Goal: Check status: Check status

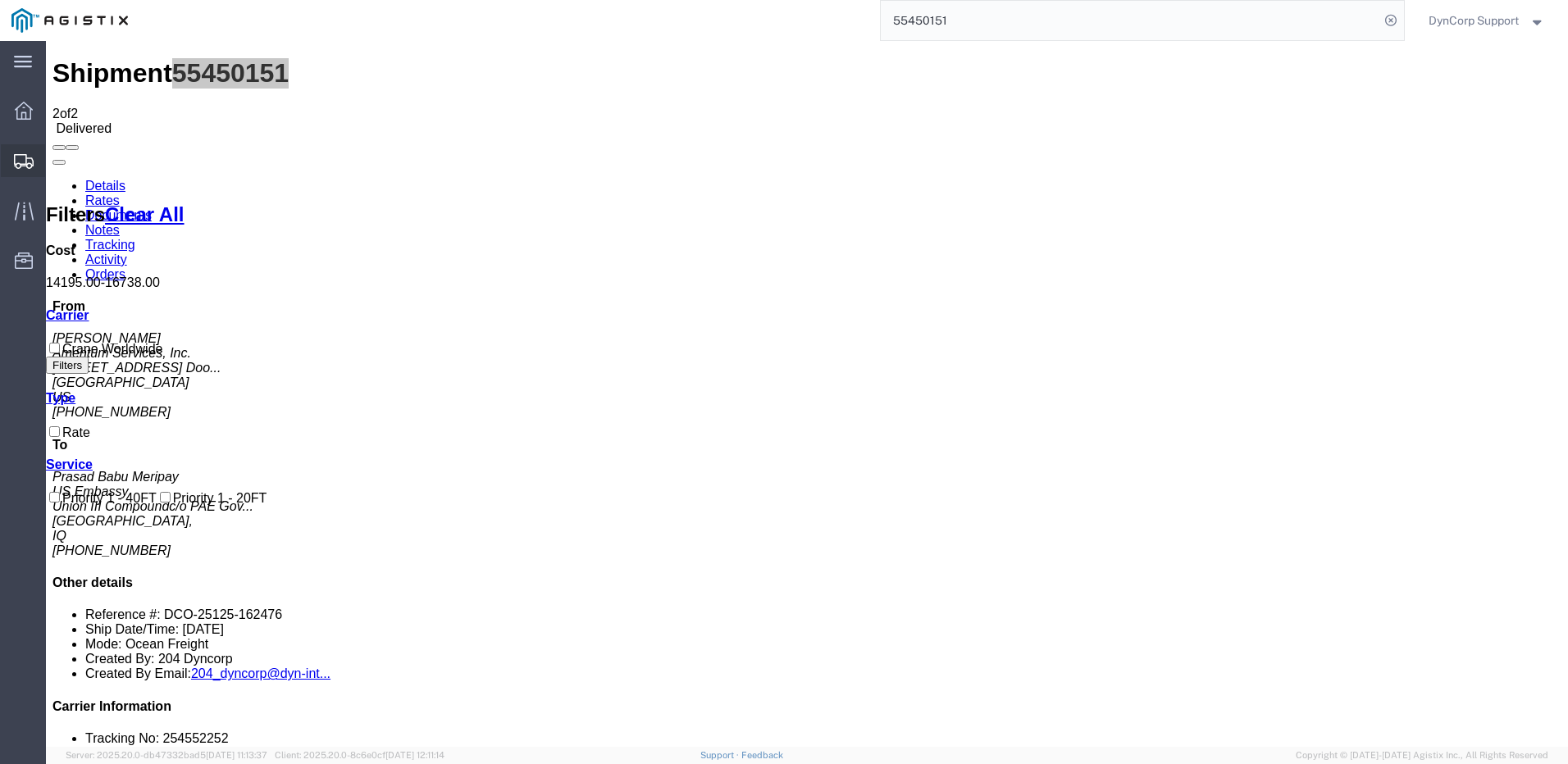
click at [23, 154] on icon at bounding box center [23, 162] width 20 height 15
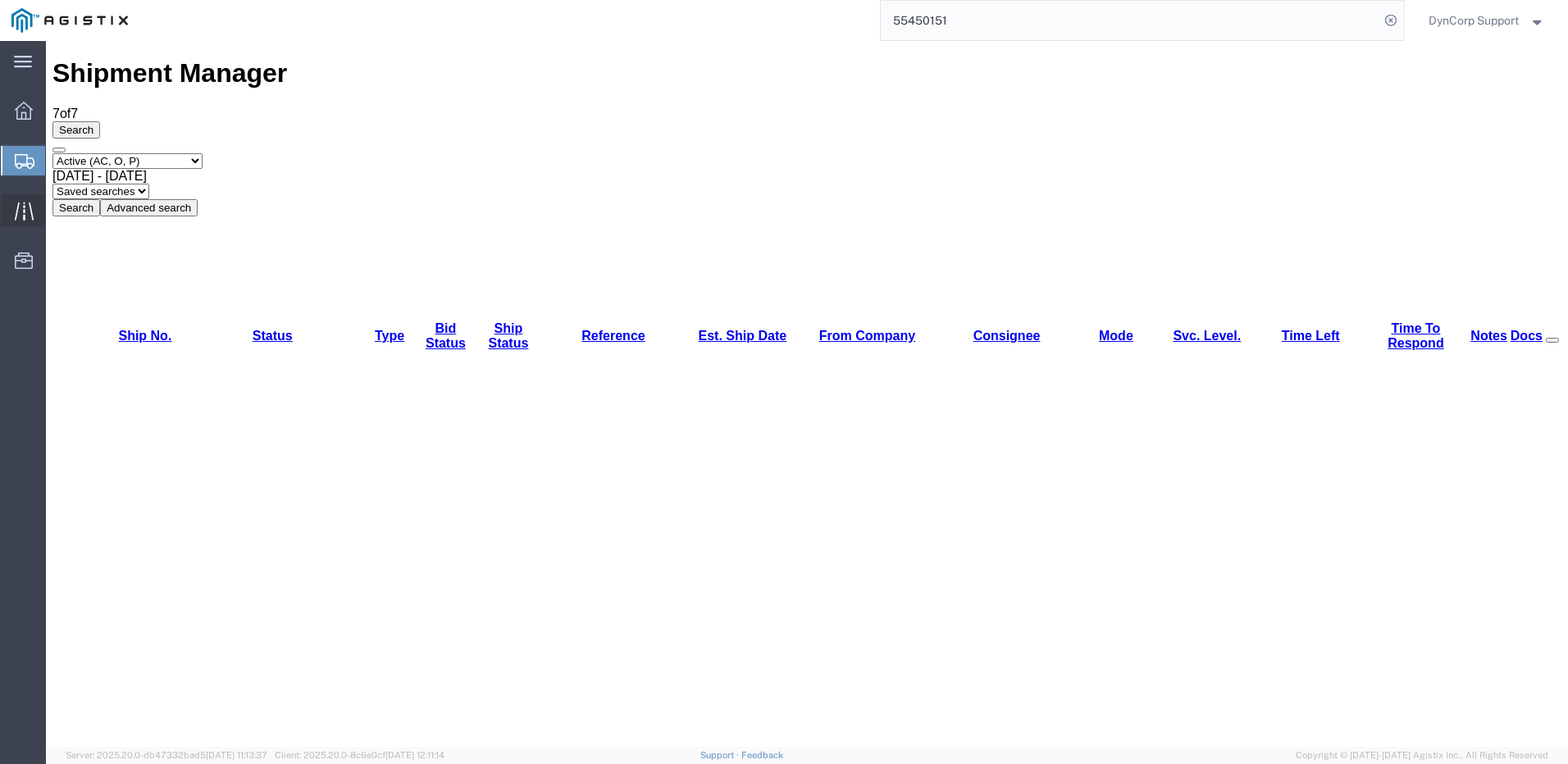
click at [22, 209] on icon at bounding box center [24, 211] width 19 height 19
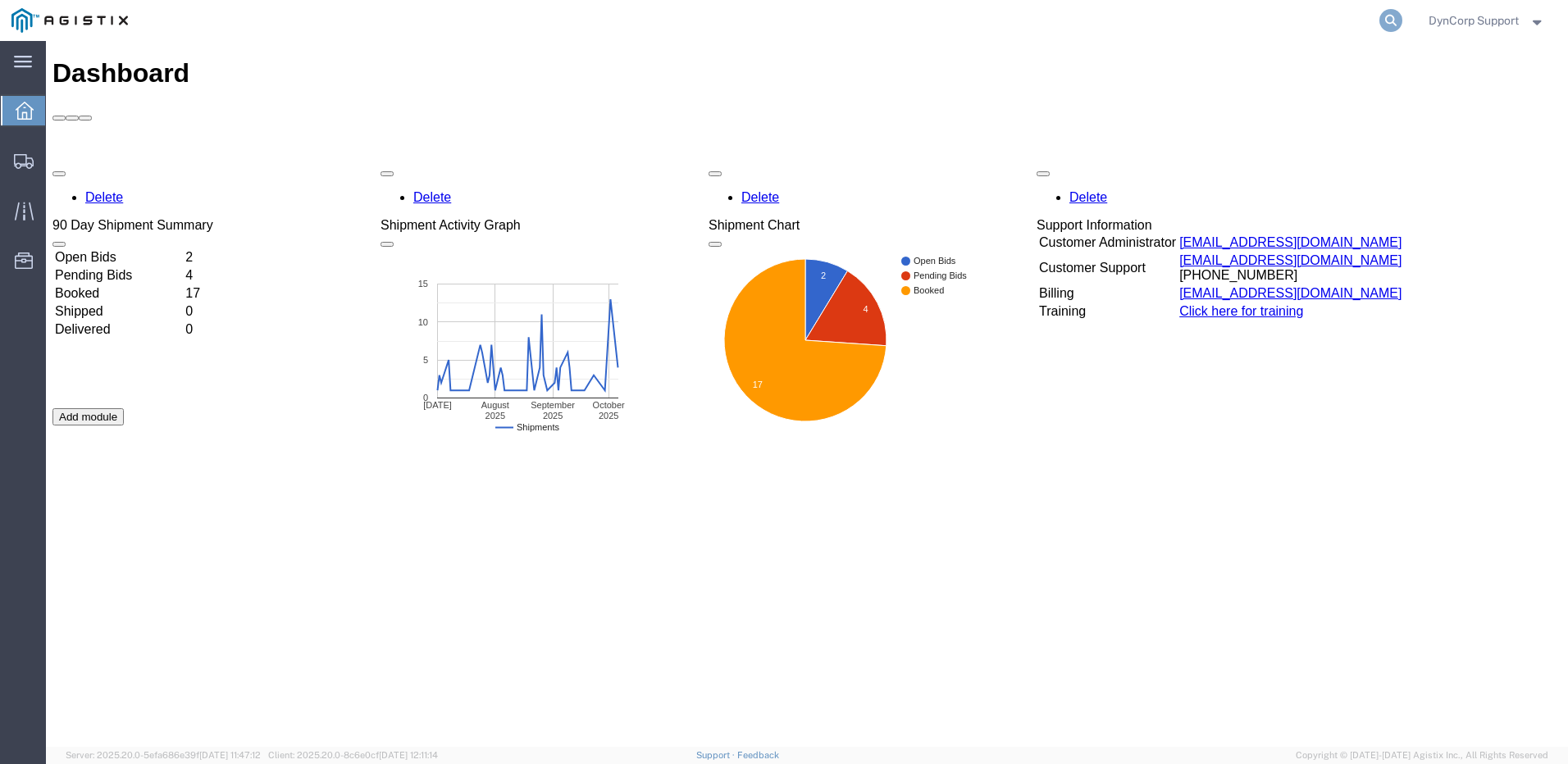
click at [1380, 22] on icon at bounding box center [1391, 21] width 23 height 23
paste input "57037054"
type input "57037054"
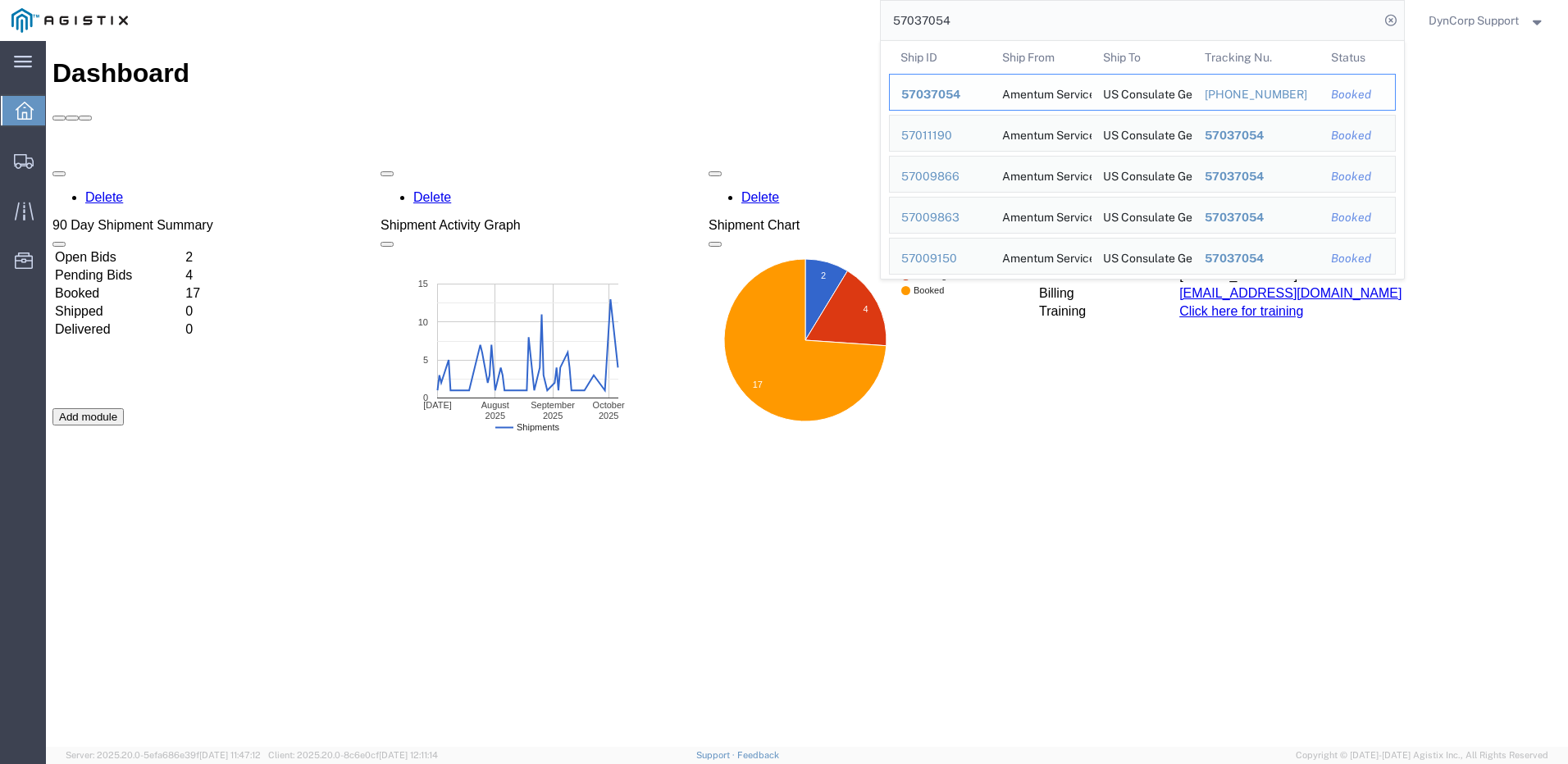
click at [936, 92] on span "57037054" at bounding box center [930, 94] width 59 height 13
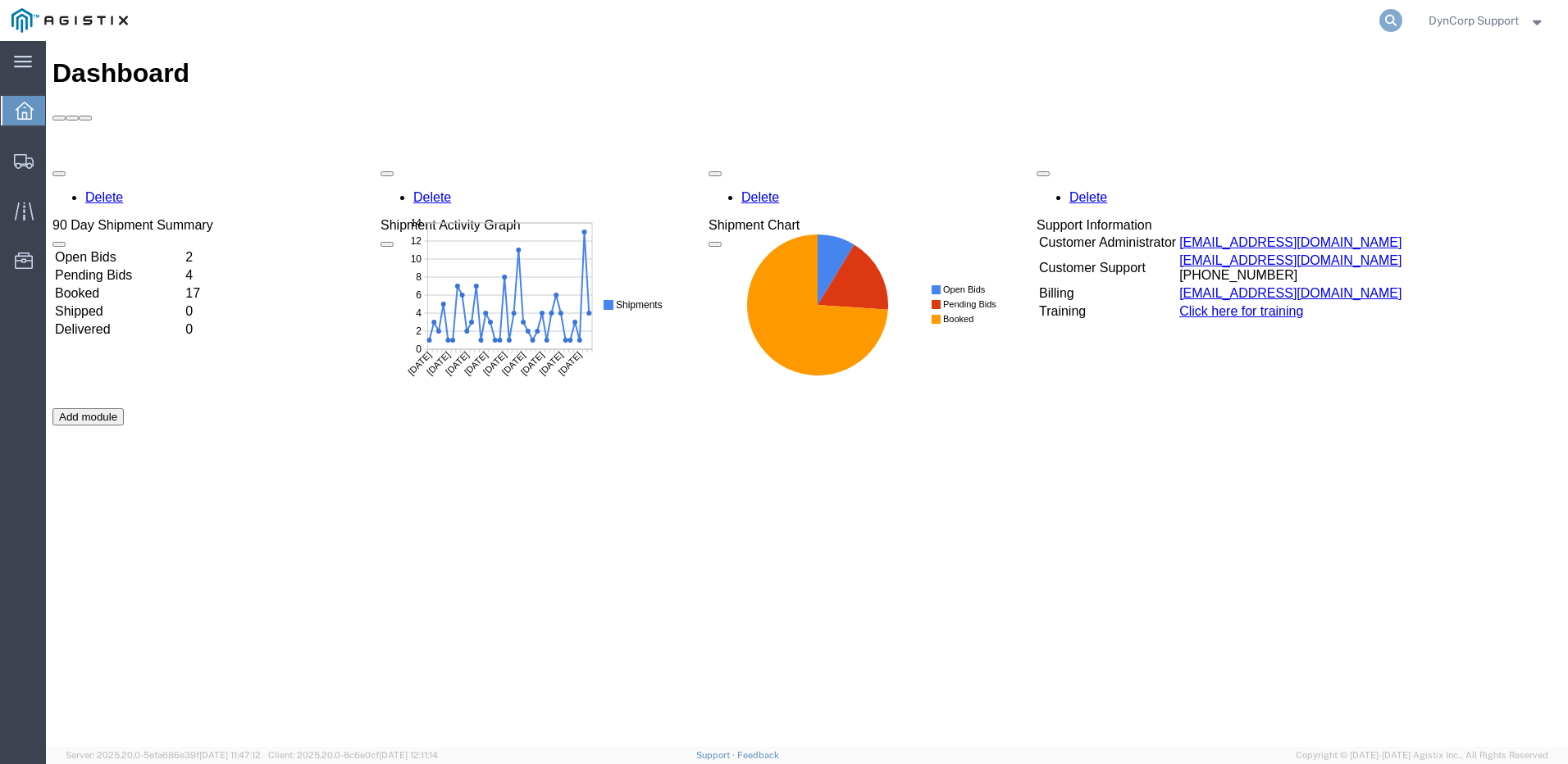
click at [1384, 12] on icon at bounding box center [1391, 21] width 23 height 23
paste input "57037184"
type input "57037184"
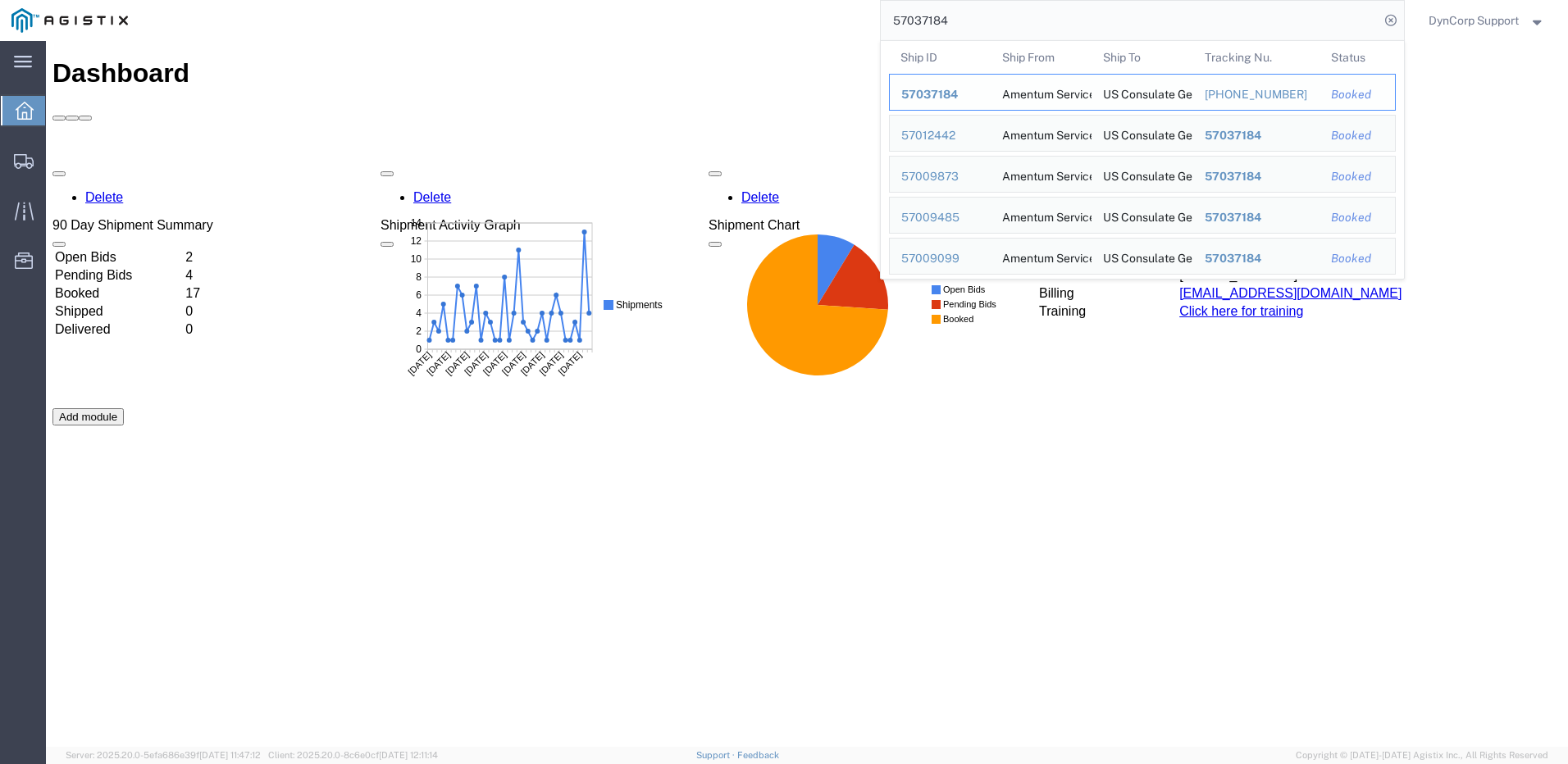
click at [1105, 96] on div "US Consulate General" at bounding box center [1142, 93] width 79 height 36
click at [915, 87] on div "57037184" at bounding box center [939, 94] width 78 height 17
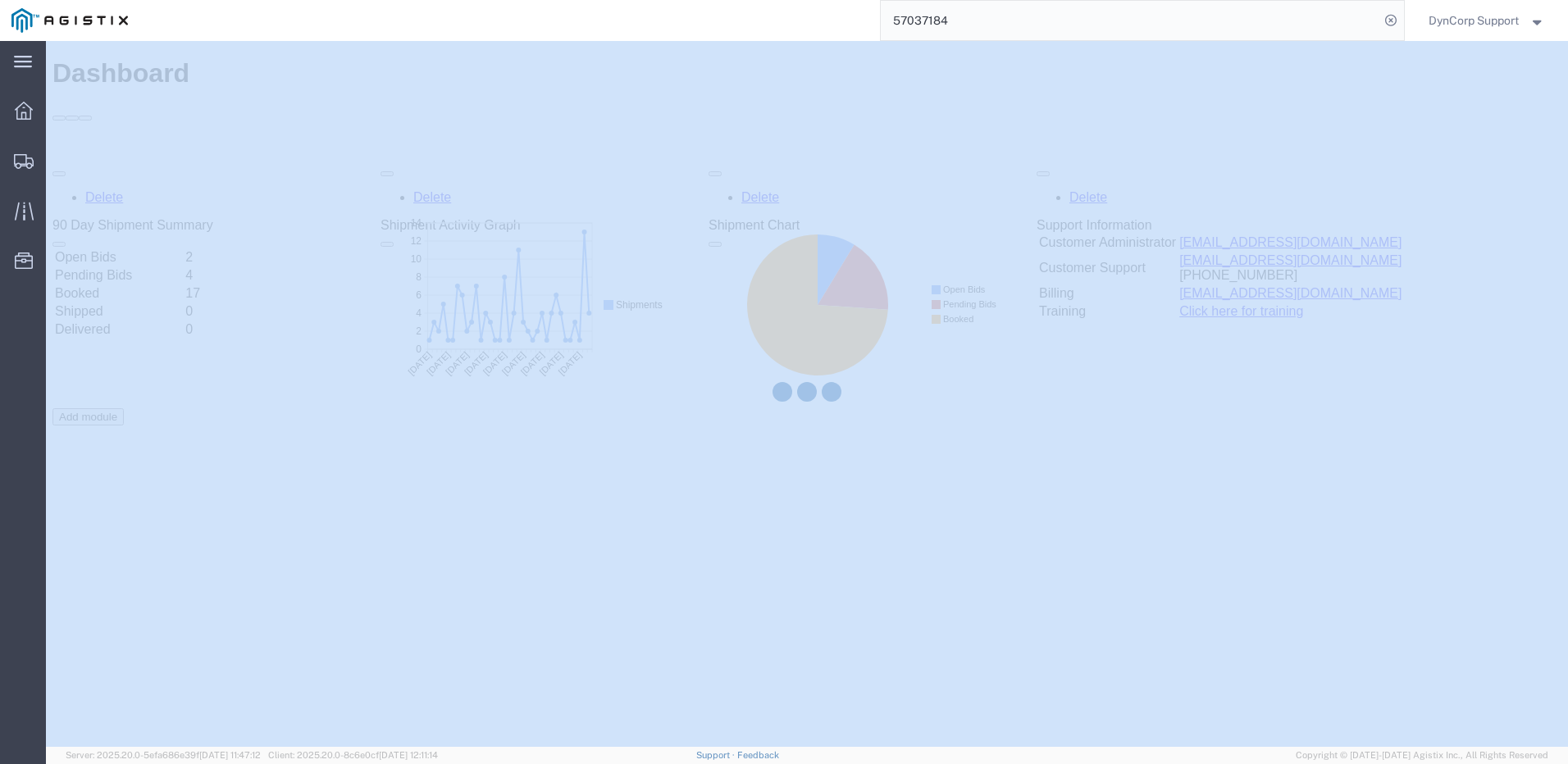
click at [912, 86] on div at bounding box center [806, 394] width 1522 height 706
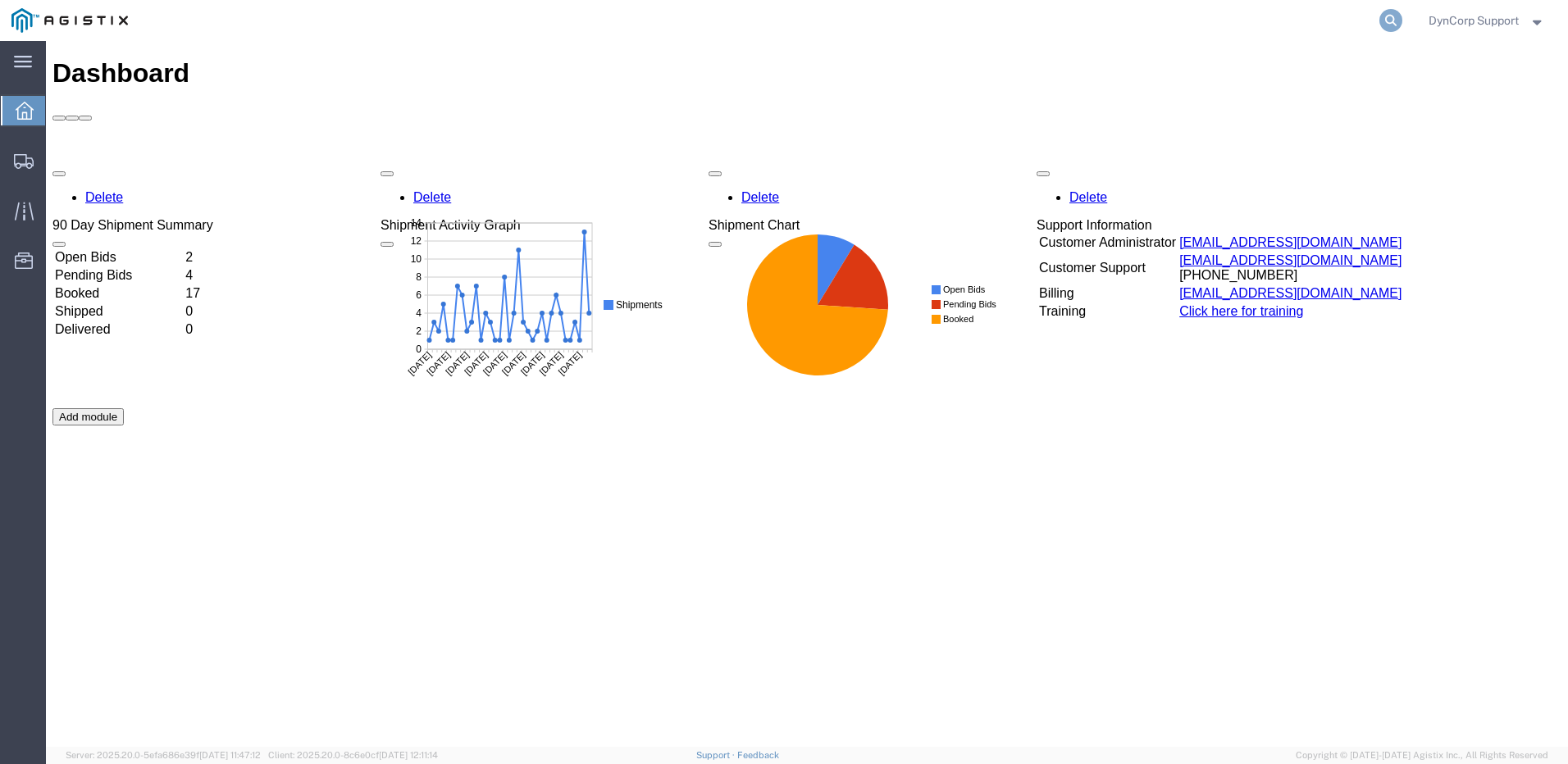
click at [1389, 16] on icon at bounding box center [1391, 21] width 23 height 23
paste input "57022700"
type input "57022700"
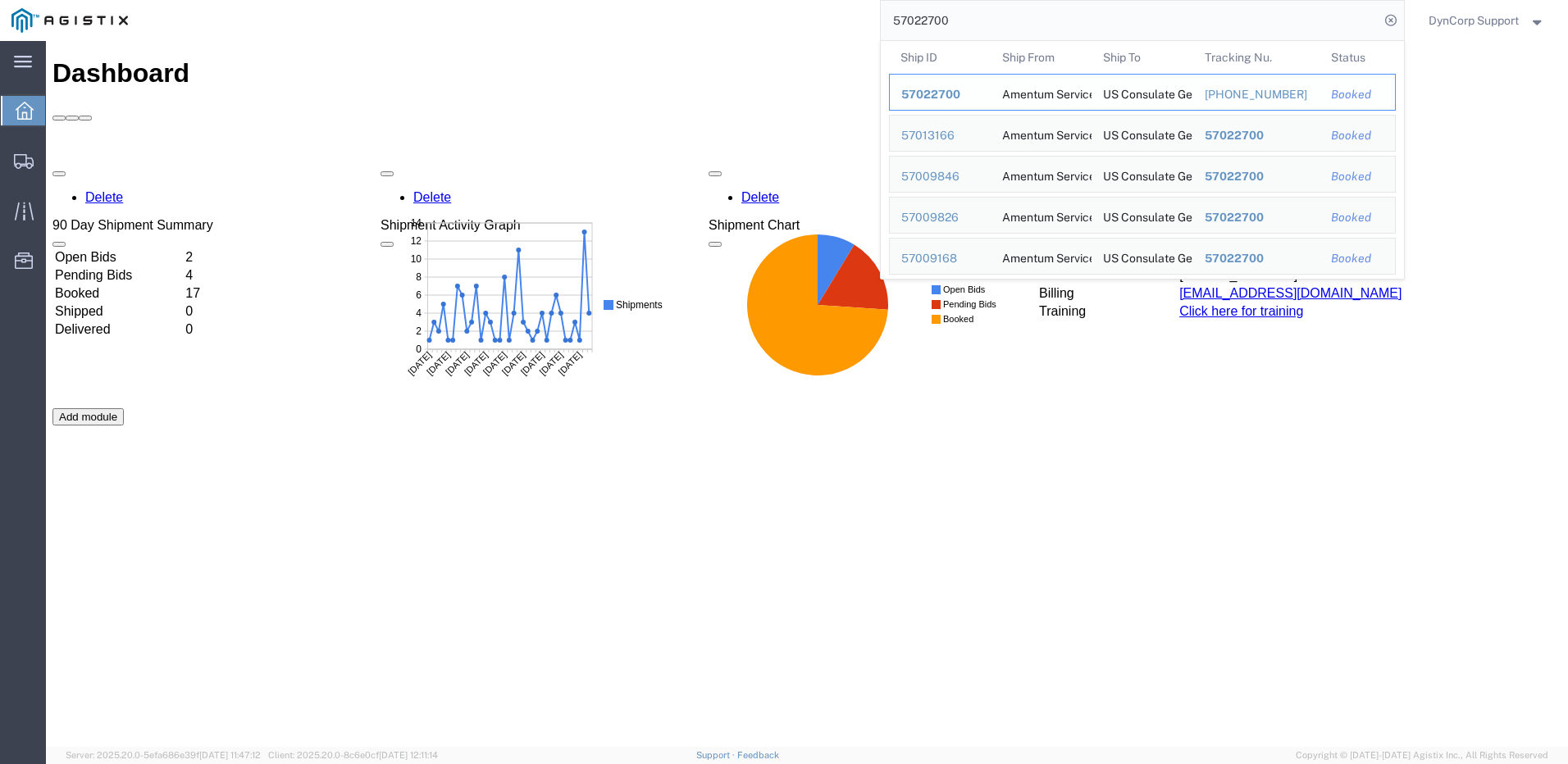
click at [927, 90] on span "57022700" at bounding box center [930, 94] width 59 height 13
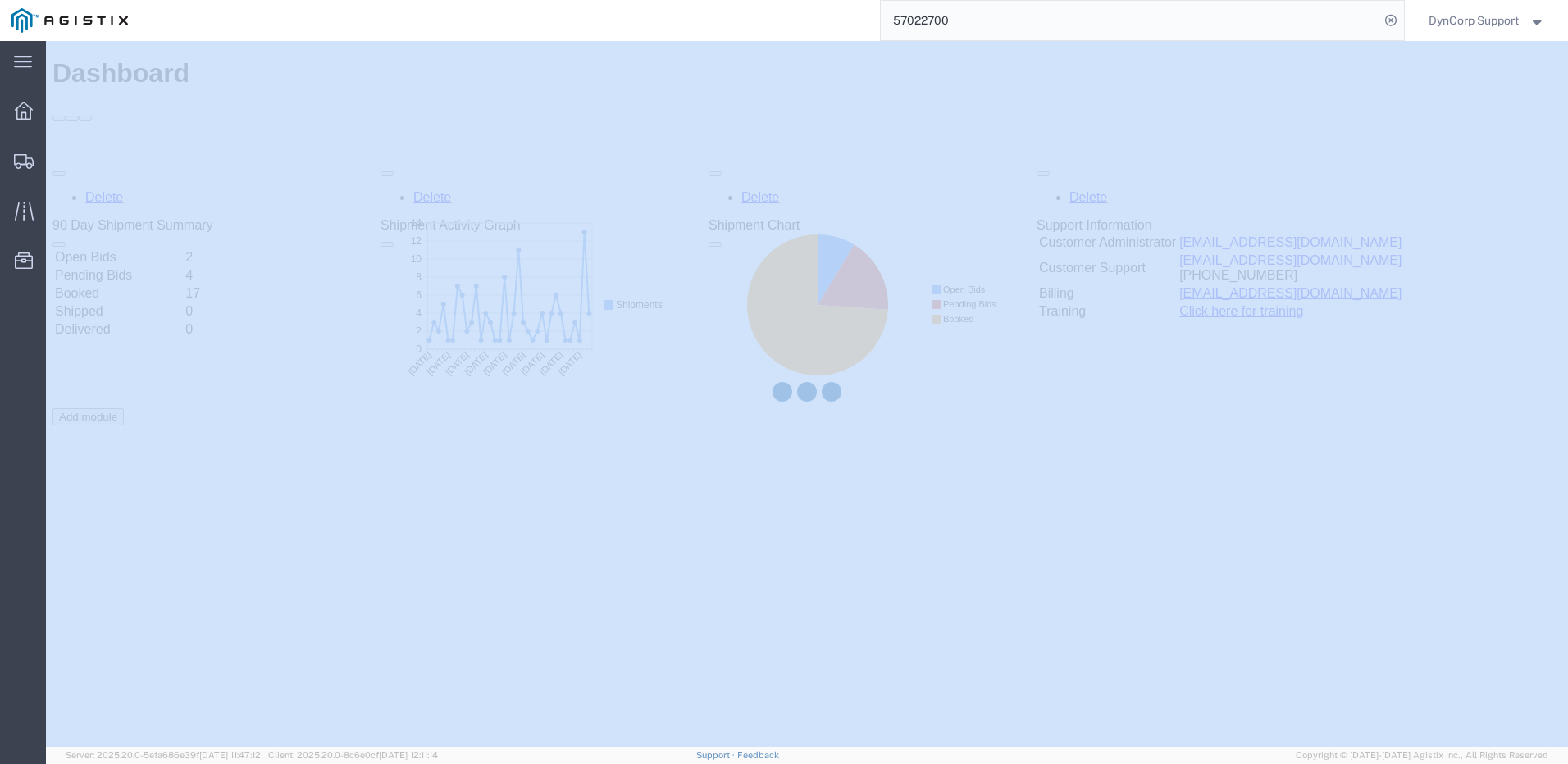
click at [927, 90] on div at bounding box center [806, 394] width 1522 height 706
